Goal: Task Accomplishment & Management: Manage account settings

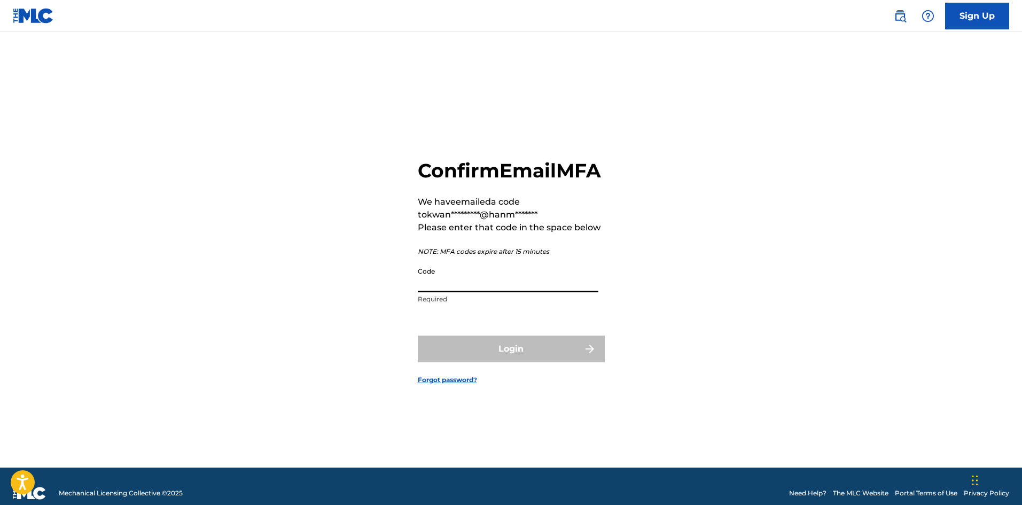
click at [464, 290] on input "Code" at bounding box center [508, 277] width 181 height 30
paste input "113890"
type input "113890"
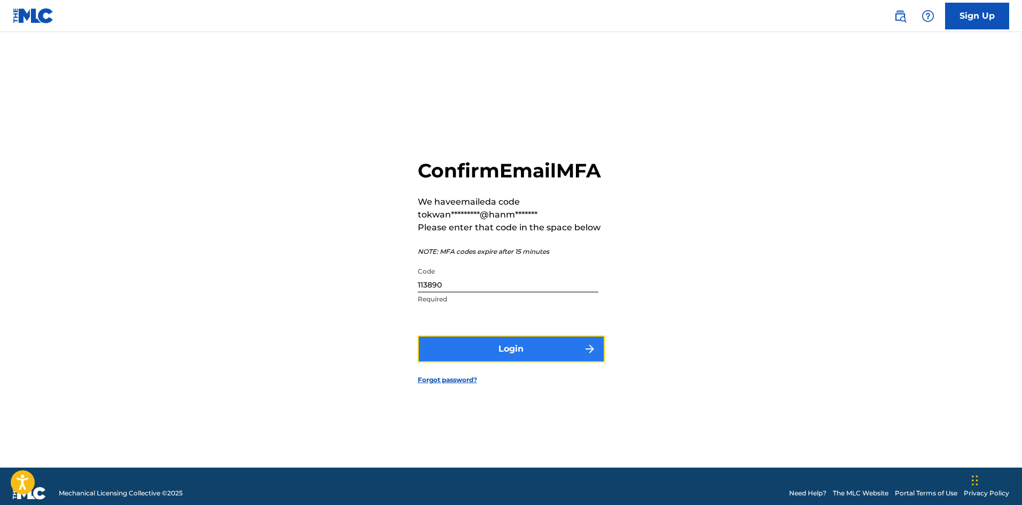
click at [508, 360] on button "Login" at bounding box center [511, 349] width 187 height 27
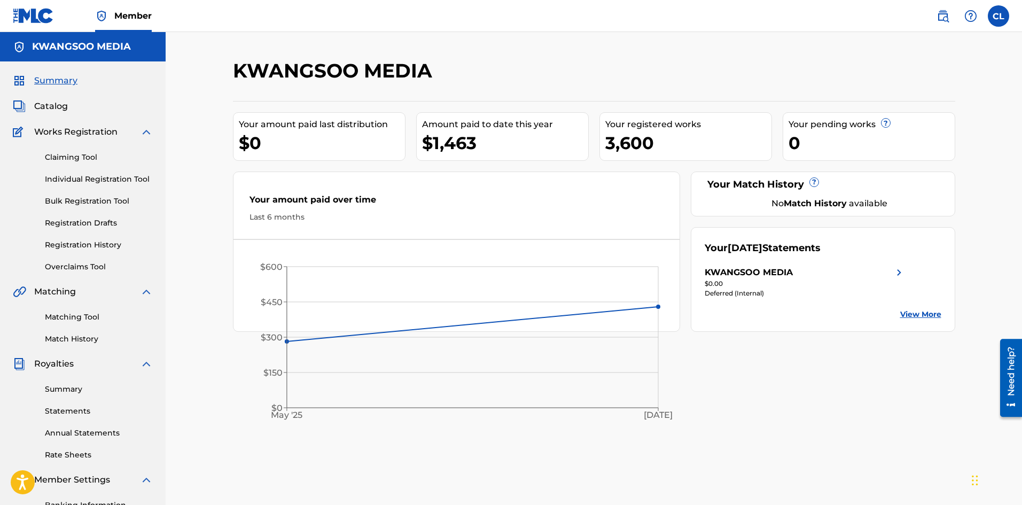
click at [942, 59] on div at bounding box center [872, 75] width 166 height 32
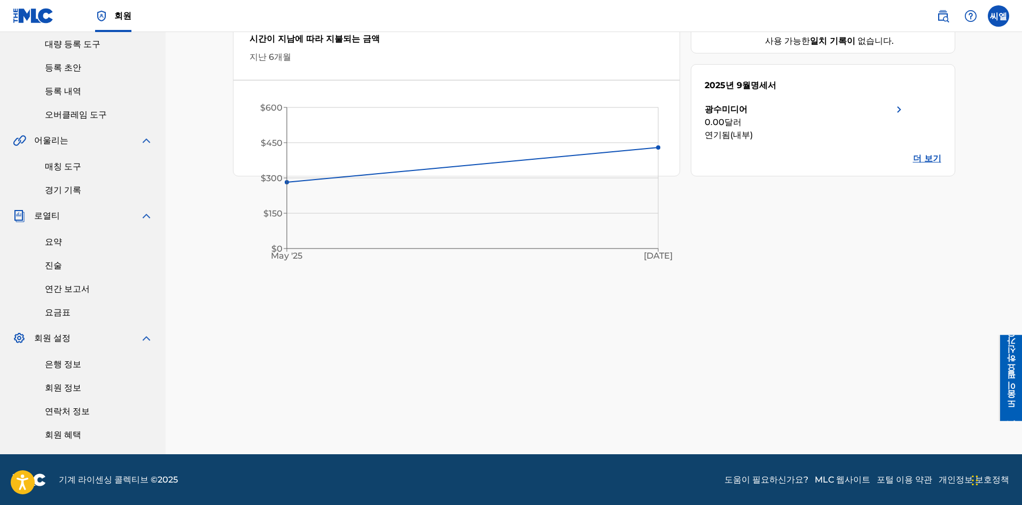
scroll to position [161, 0]
click at [70, 386] on font "회원 정보" at bounding box center [63, 387] width 36 height 10
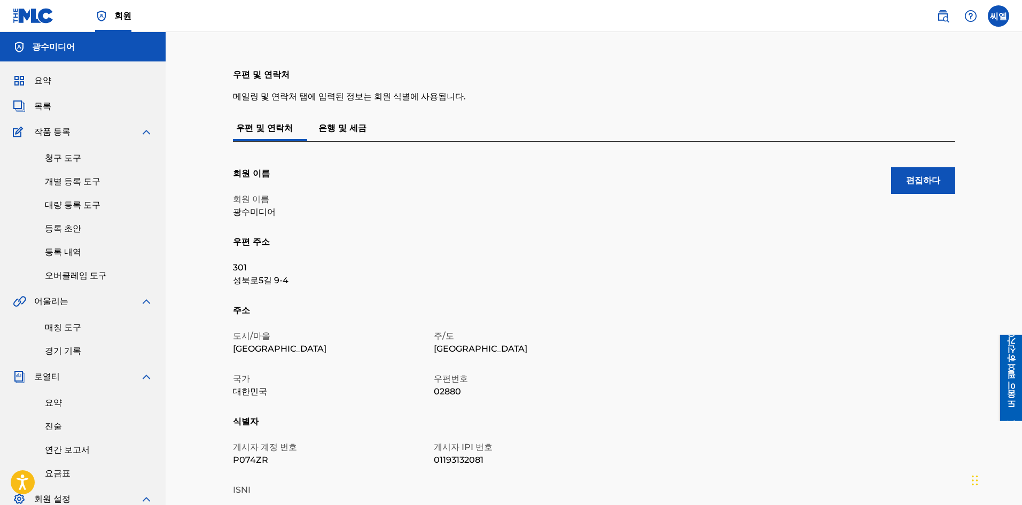
click at [331, 128] on font "은행 및 세금" at bounding box center [342, 128] width 48 height 10
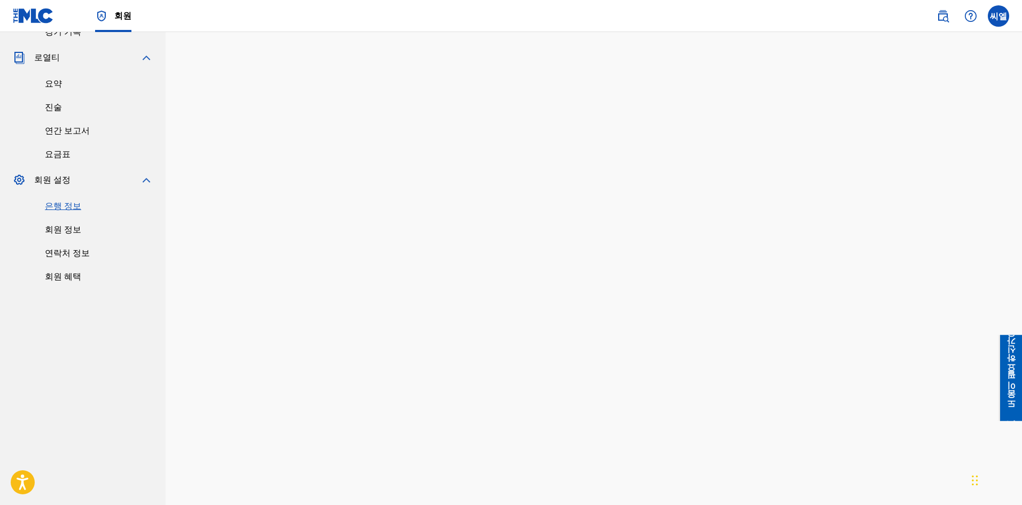
scroll to position [266, 0]
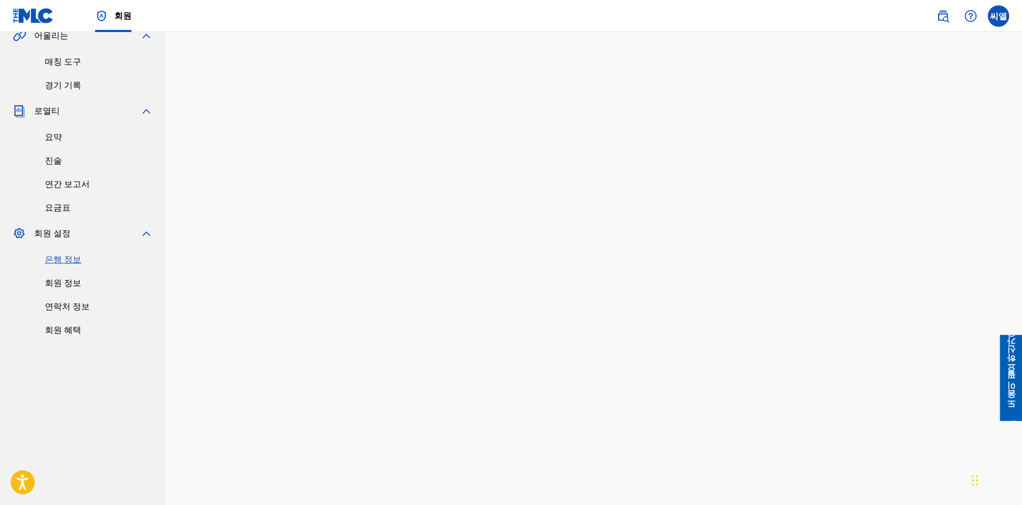
click at [943, 76] on div "수취인: 광수미디어" at bounding box center [594, 257] width 722 height 713
